Goal: Transaction & Acquisition: Download file/media

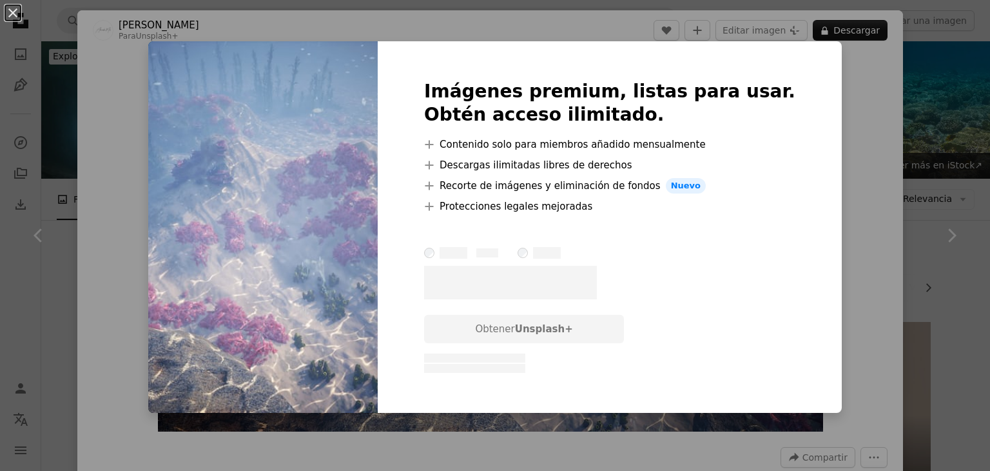
scroll to position [3095, 0]
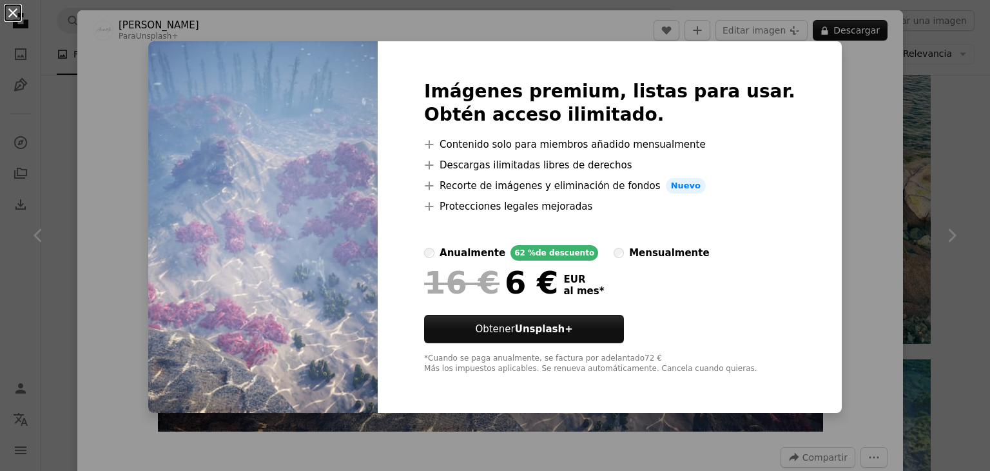
click at [13, 12] on button "An X shape" at bounding box center [12, 12] width 15 height 15
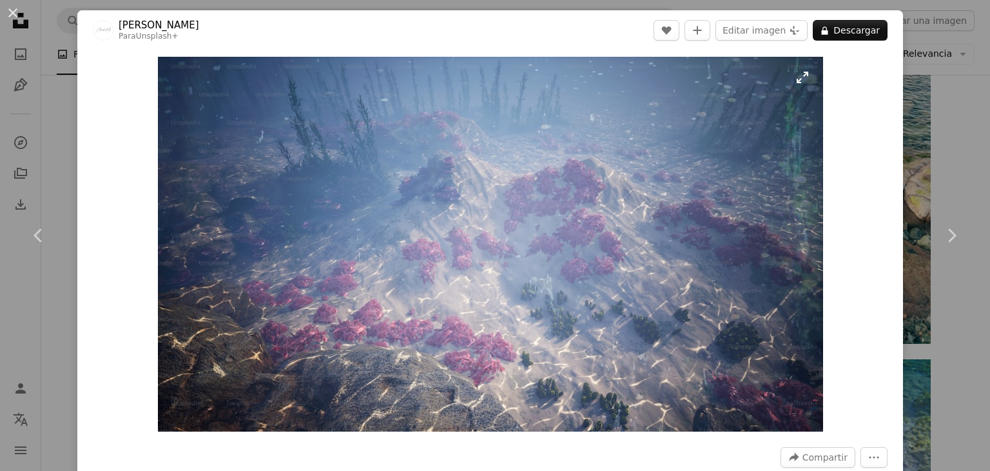
click at [275, 151] on img "Ampliar en esta imagen" at bounding box center [490, 244] width 665 height 375
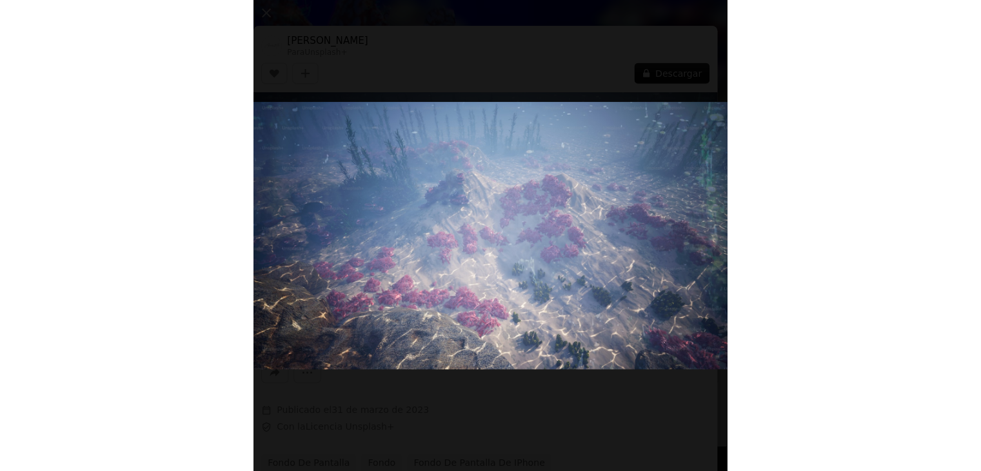
scroll to position [3095, 0]
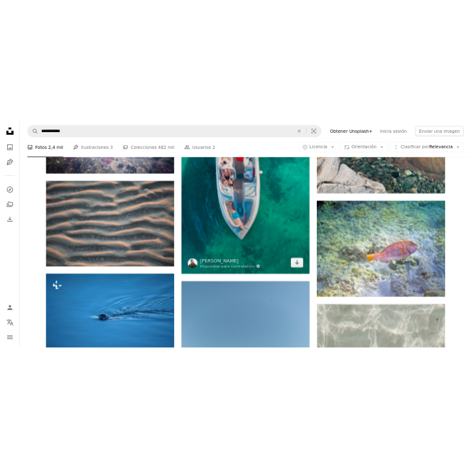
scroll to position [3417, 0]
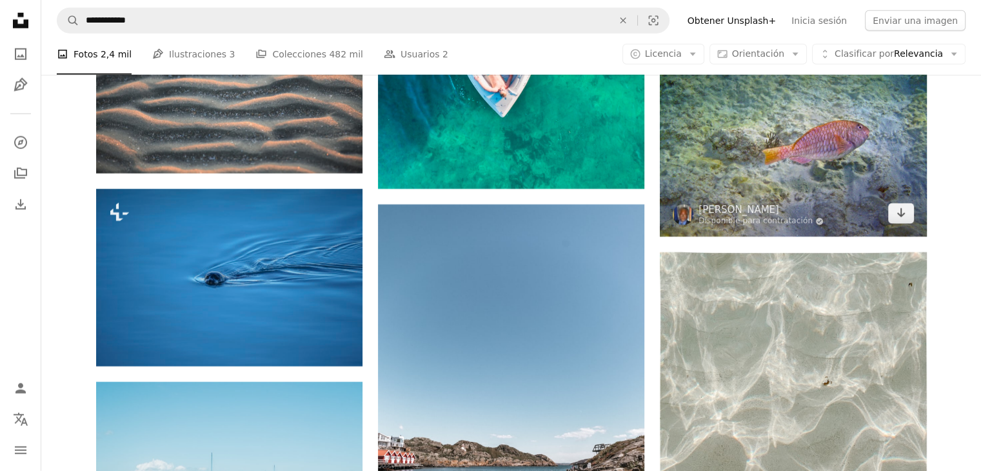
click at [807, 150] on img at bounding box center [793, 137] width 266 height 200
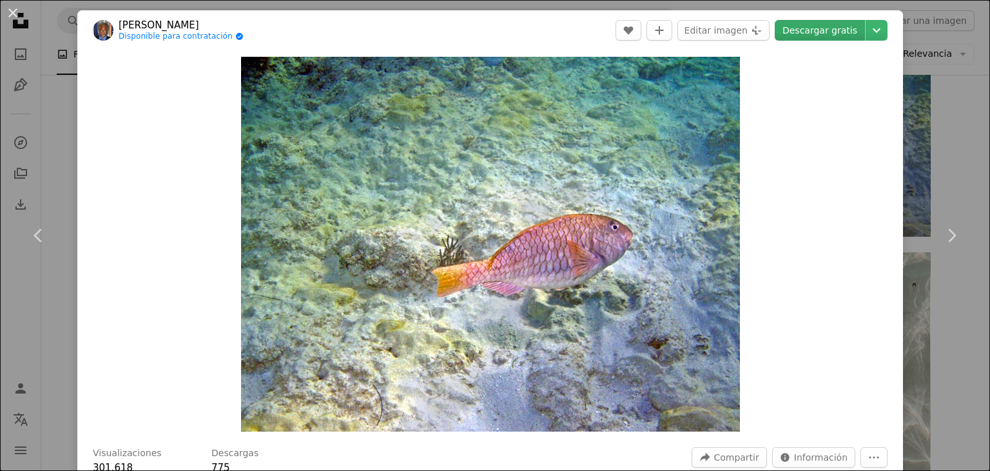
click at [805, 24] on link "Descargar gratis" at bounding box center [820, 30] width 90 height 21
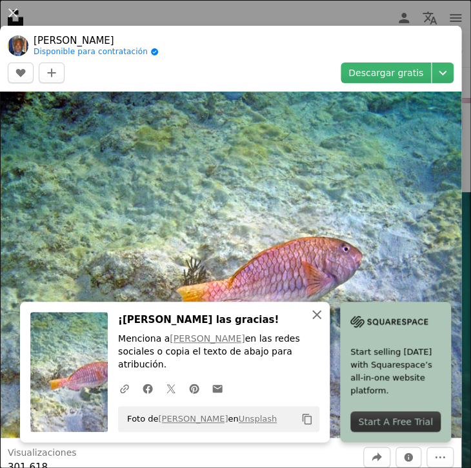
drag, startPoint x: 313, startPoint y: 322, endPoint x: 343, endPoint y: 282, distance: 50.3
click at [313, 322] on icon "An X shape" at bounding box center [316, 314] width 15 height 15
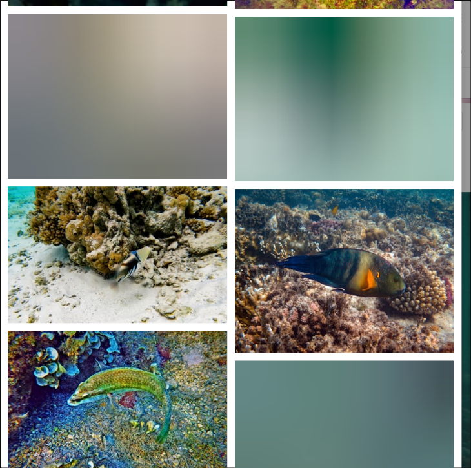
scroll to position [2321, 0]
